Goal: Information Seeking & Learning: Learn about a topic

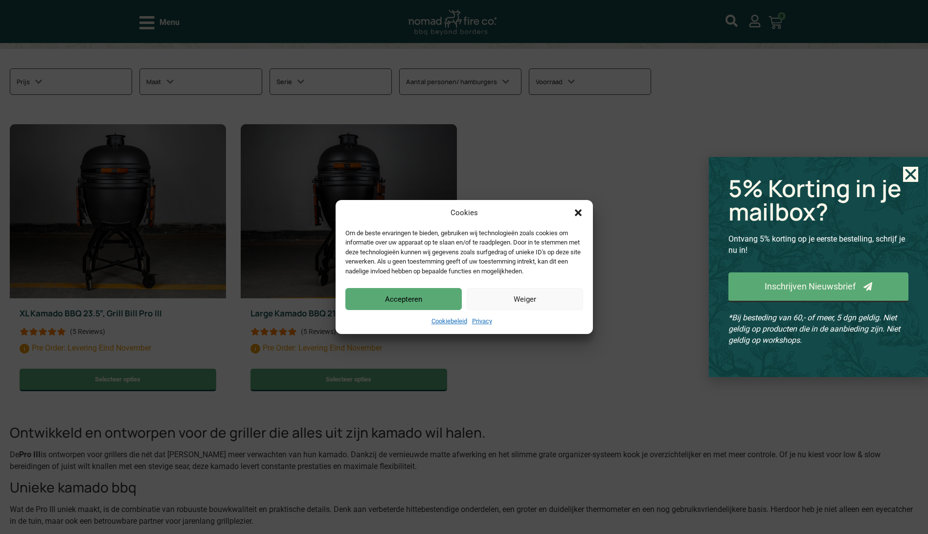
click at [446, 300] on button "Accepteren" at bounding box center [403, 299] width 116 height 22
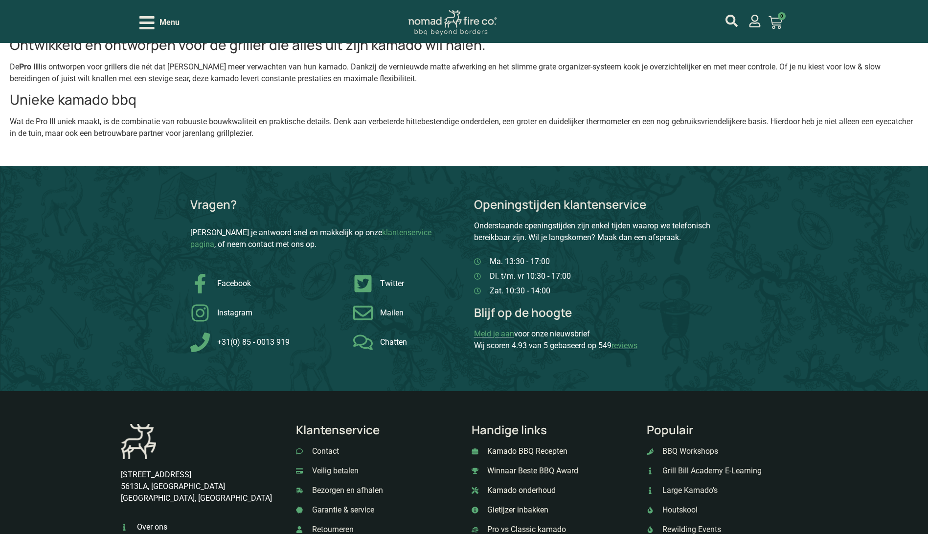
scroll to position [978, 0]
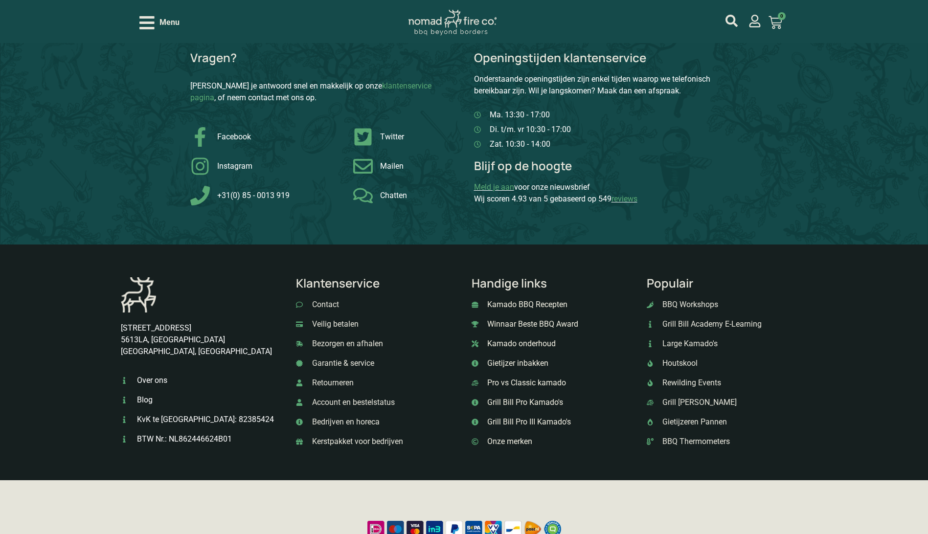
click at [537, 363] on span "Gietijzer inbakken" at bounding box center [517, 364] width 64 height 12
click at [510, 346] on span "Kamado onderhoud" at bounding box center [520, 344] width 71 height 12
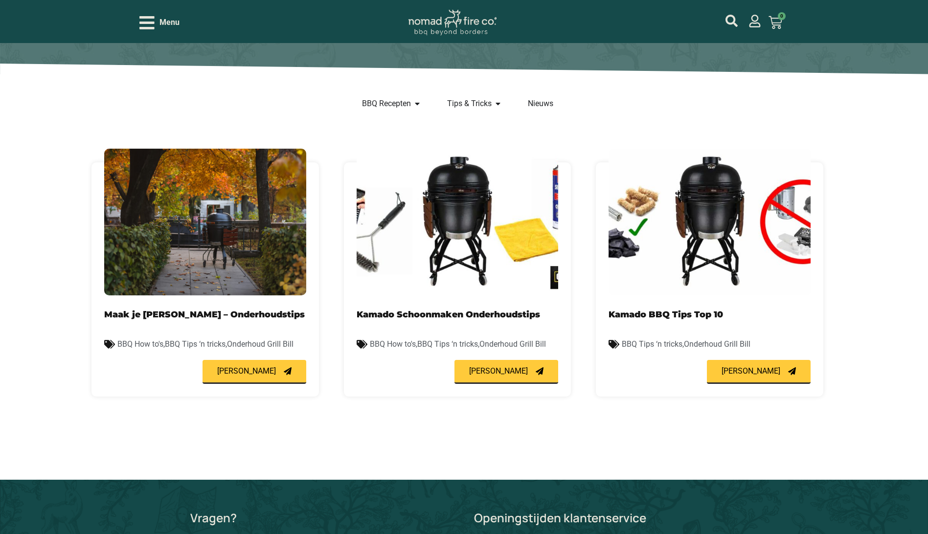
click at [444, 318] on link "Kamado Schoonmaken Onderhoudstips" at bounding box center [448, 314] width 183 height 10
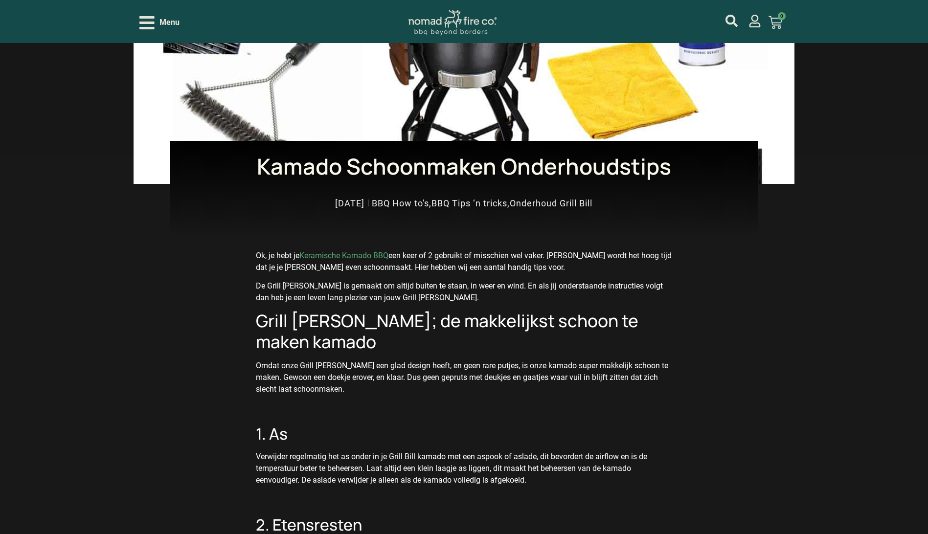
scroll to position [147, 0]
